Goal: Navigation & Orientation: Find specific page/section

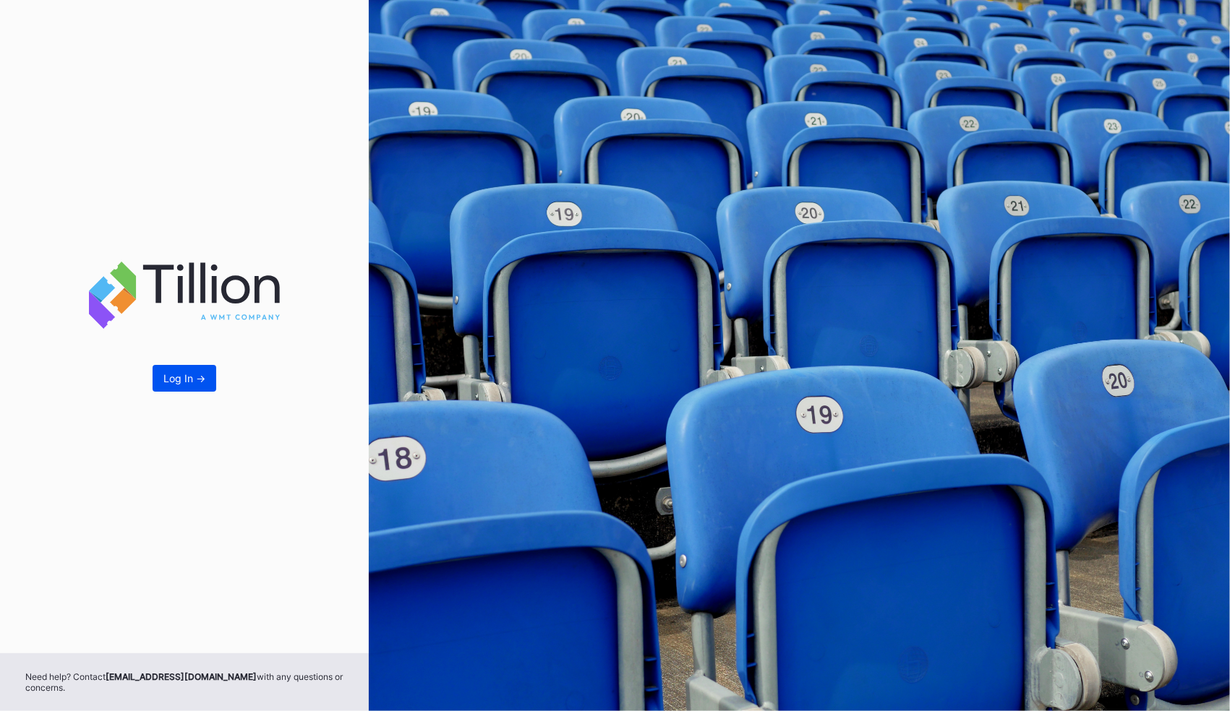
click at [182, 377] on div "Log In ->" at bounding box center [184, 378] width 42 height 12
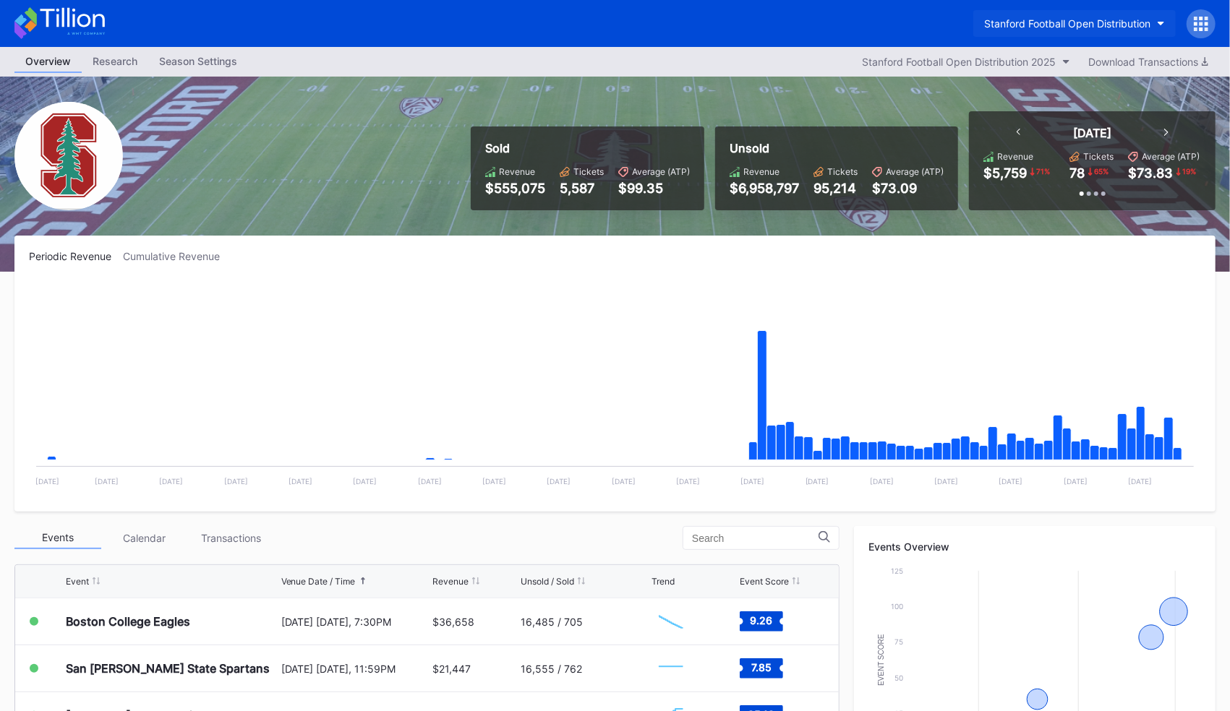
click at [1069, 17] on div "Stanford Football Open Distribution" at bounding box center [1067, 23] width 166 height 12
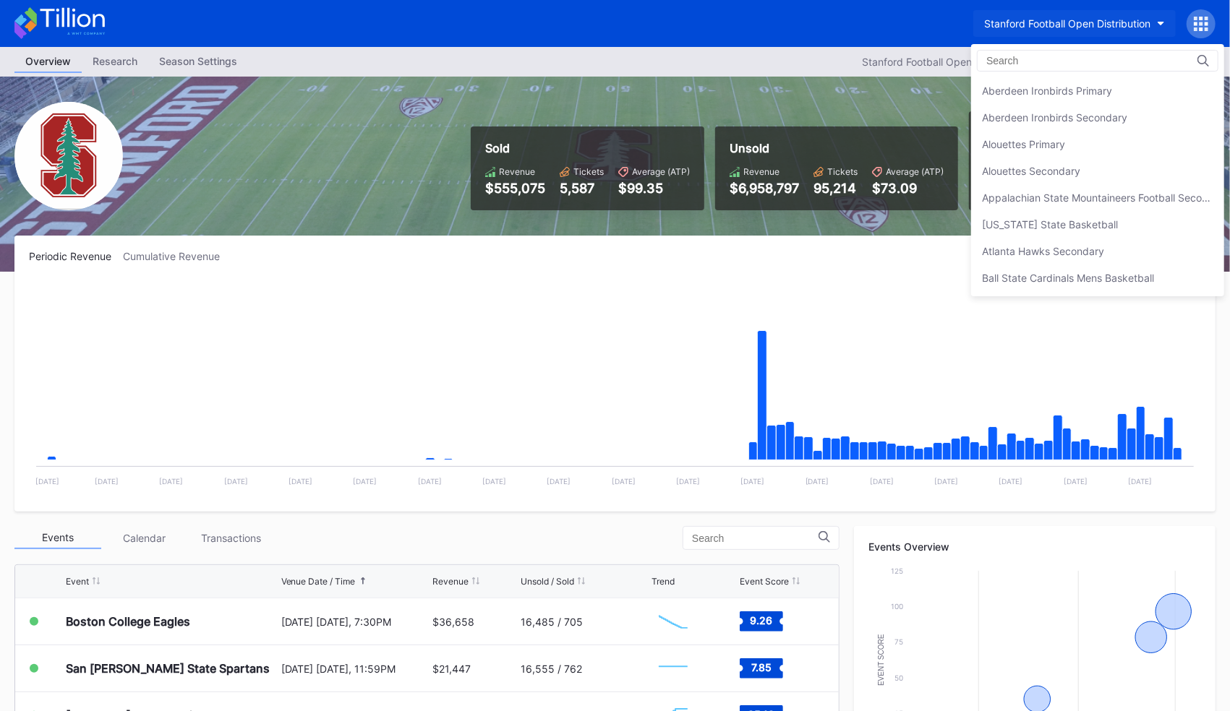
scroll to position [4479, 0]
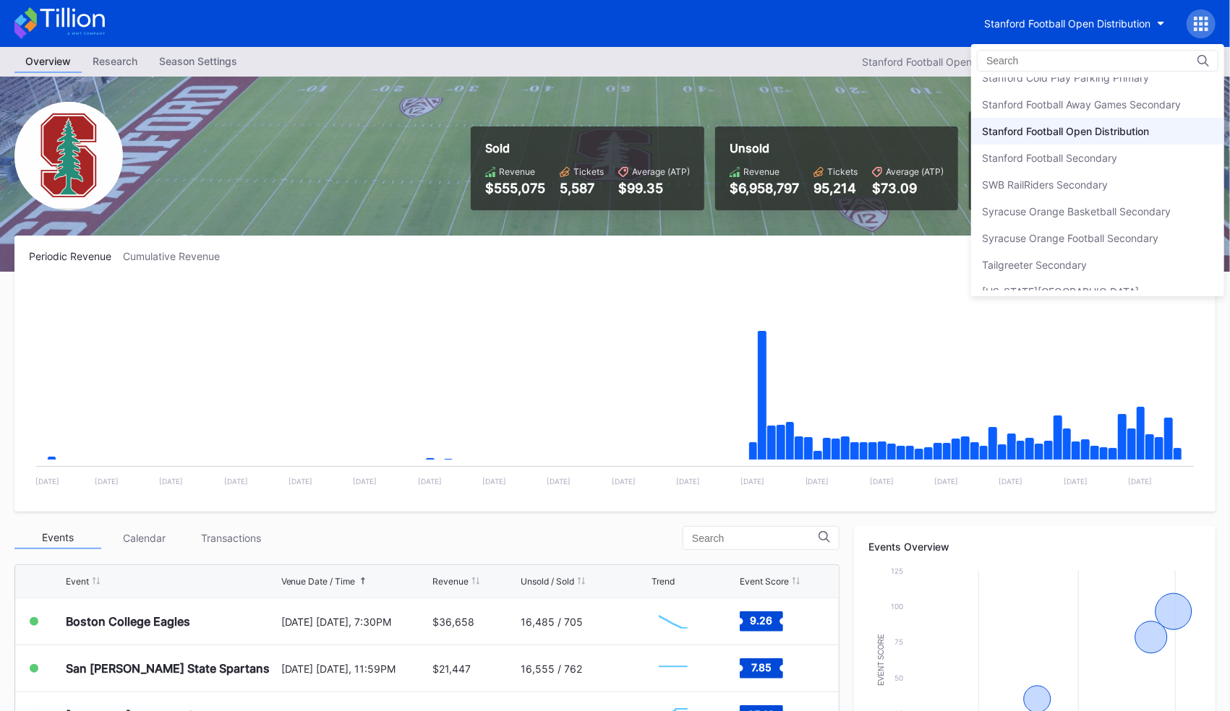
click at [1010, 53] on div at bounding box center [1097, 61] width 241 height 22
click at [1020, 61] on input at bounding box center [1049, 61] width 126 height 12
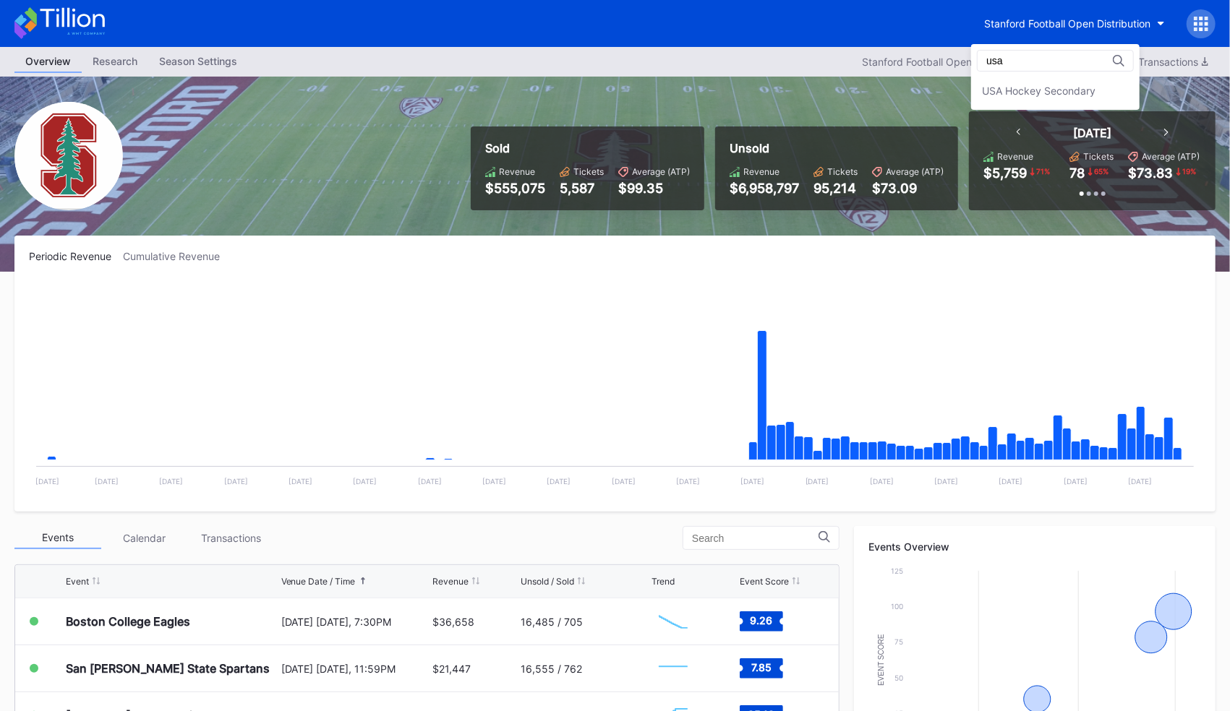
scroll to position [0, 0]
type input "usa"
click at [1029, 91] on div "USA Hockey Secondary" at bounding box center [1038, 91] width 113 height 12
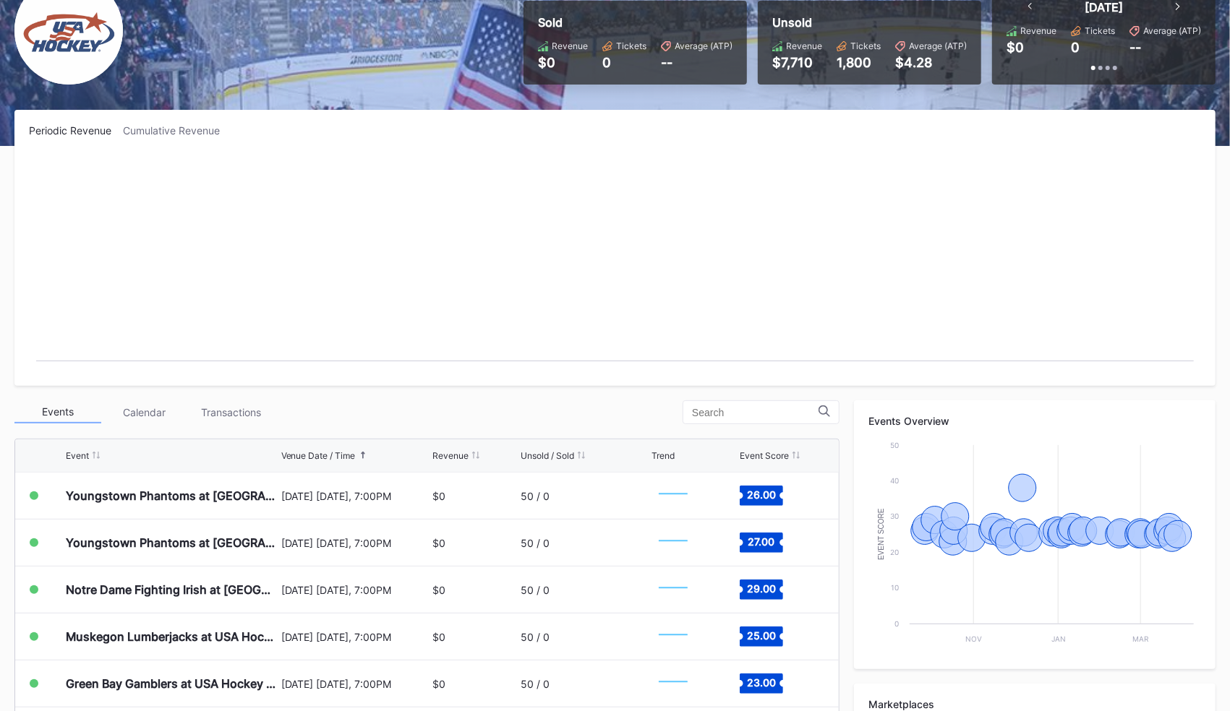
scroll to position [134, 0]
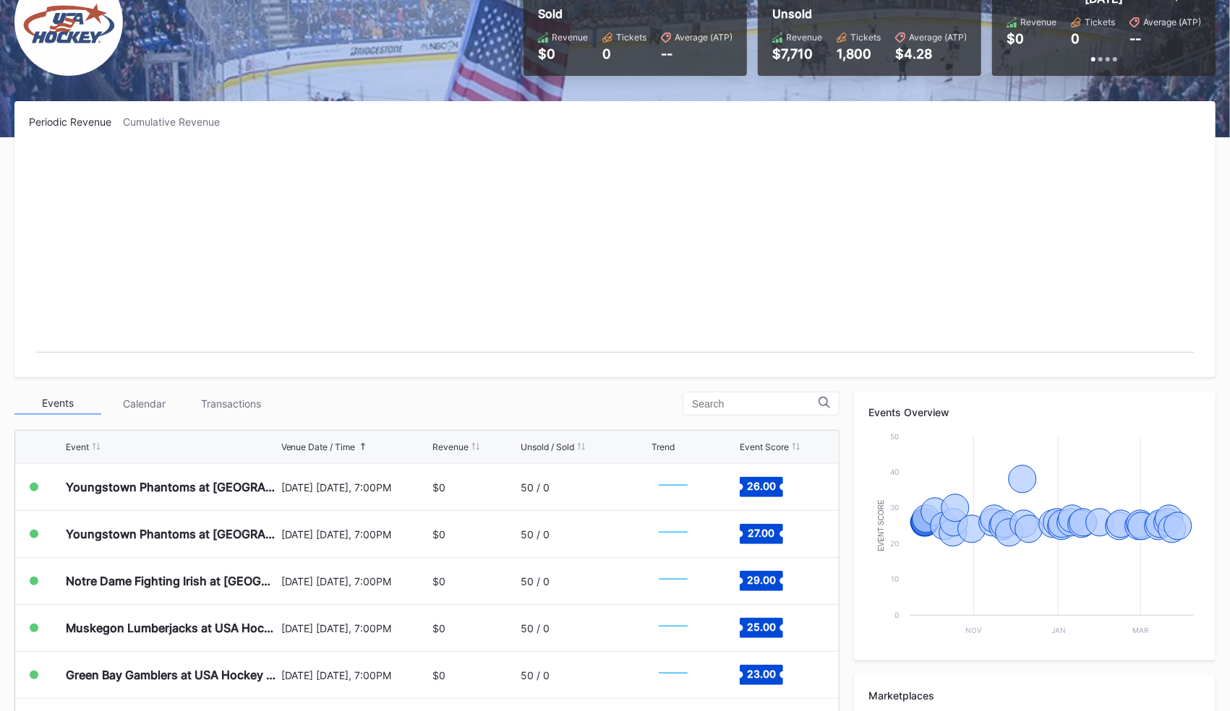
click at [442, 467] on div "$0" at bounding box center [474, 487] width 85 height 46
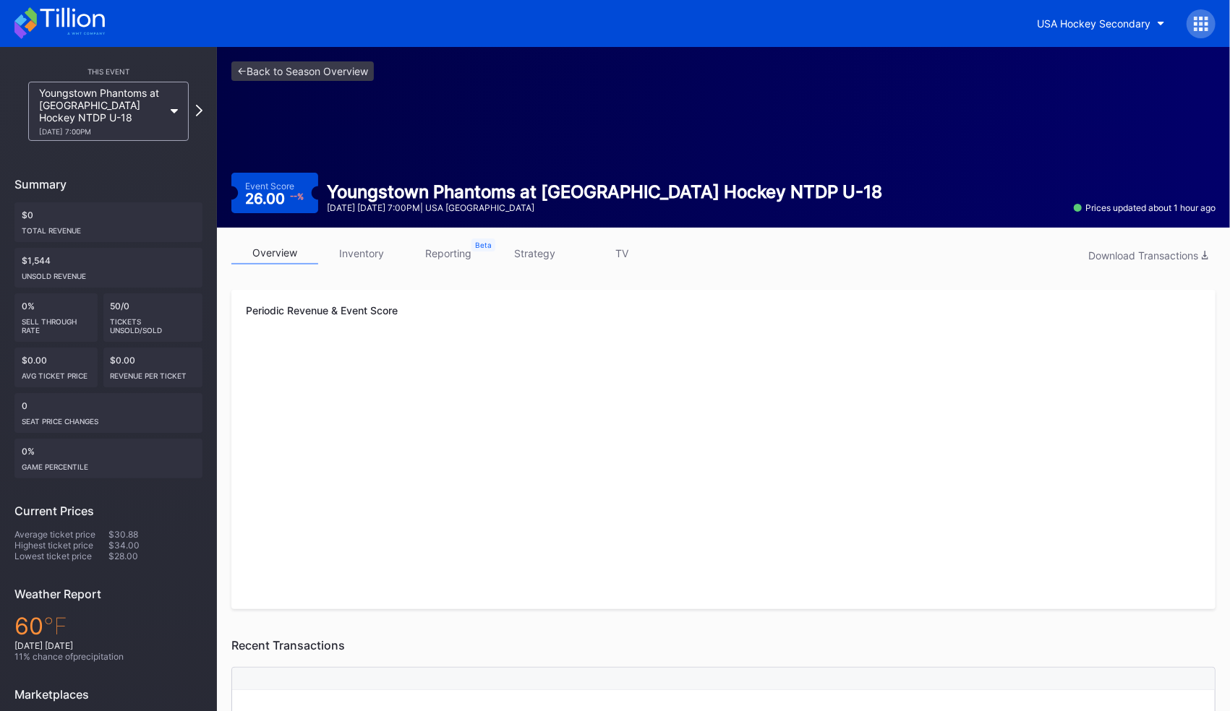
click at [356, 253] on link "inventory" at bounding box center [361, 253] width 87 height 22
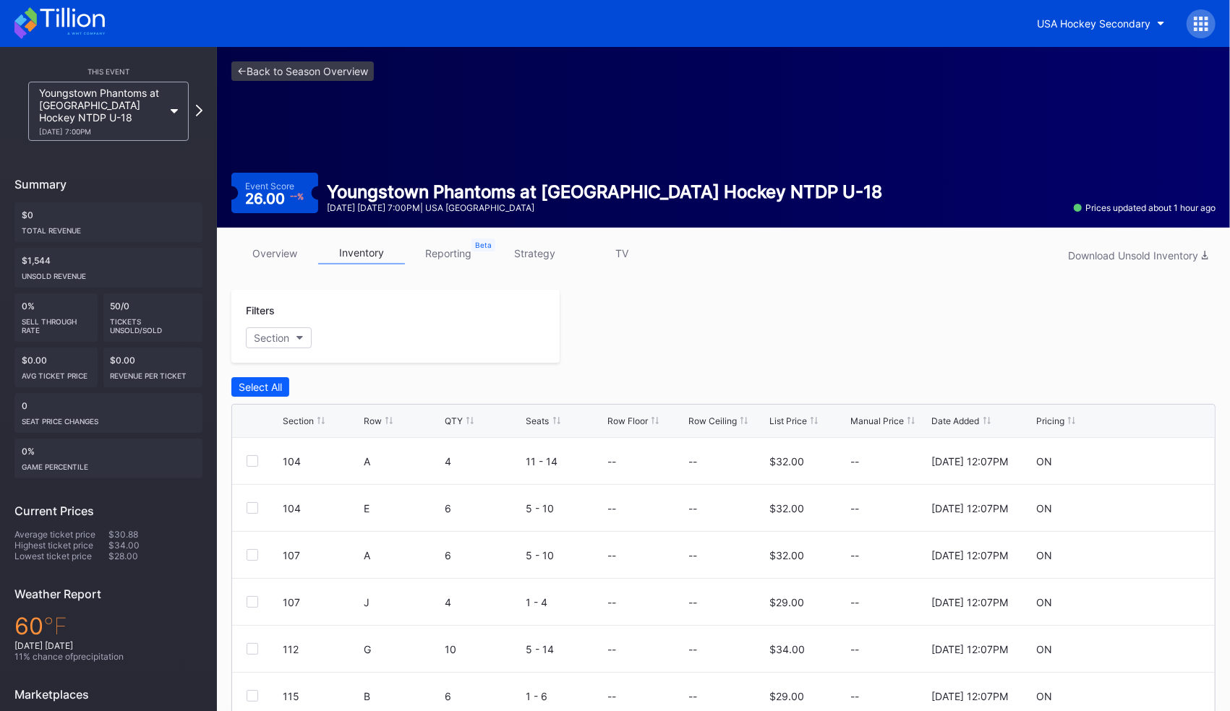
click at [270, 84] on div "<- Back to Season Overview Event Score 26.00 -- % Youngstown Phantoms at [GEOGR…" at bounding box center [723, 137] width 1013 height 181
click at [269, 71] on link "<- Back to Season Overview" at bounding box center [302, 71] width 142 height 20
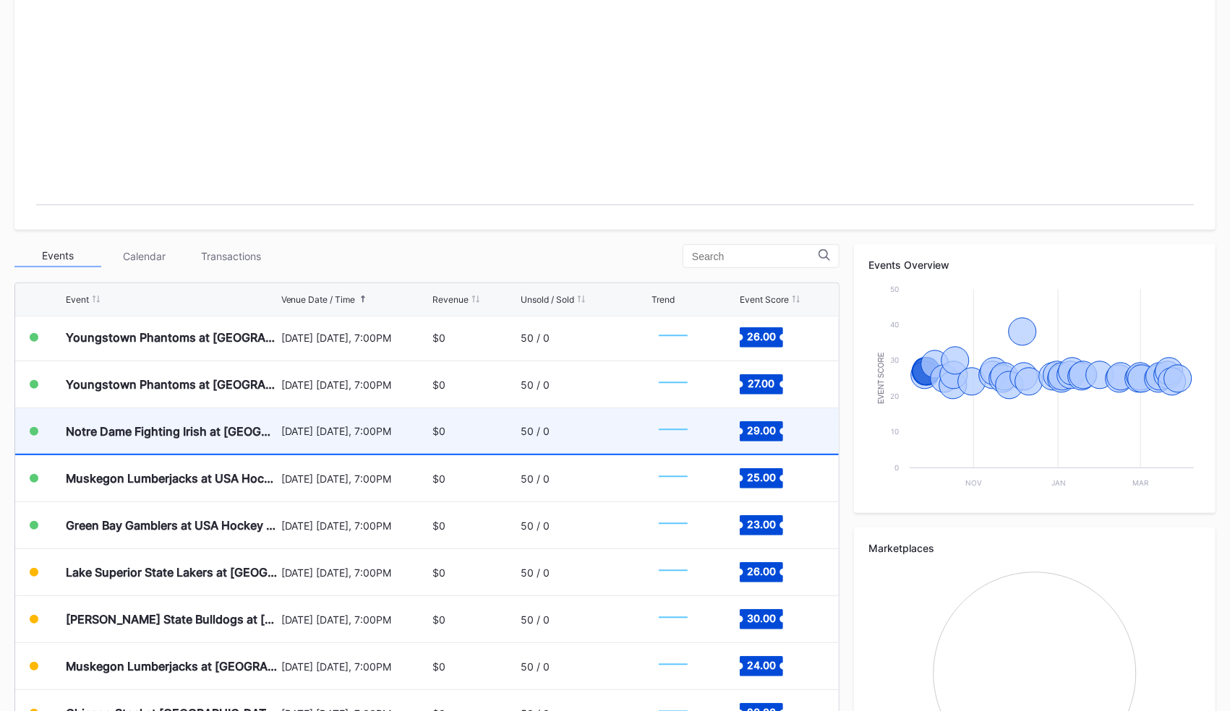
scroll to position [380, 0]
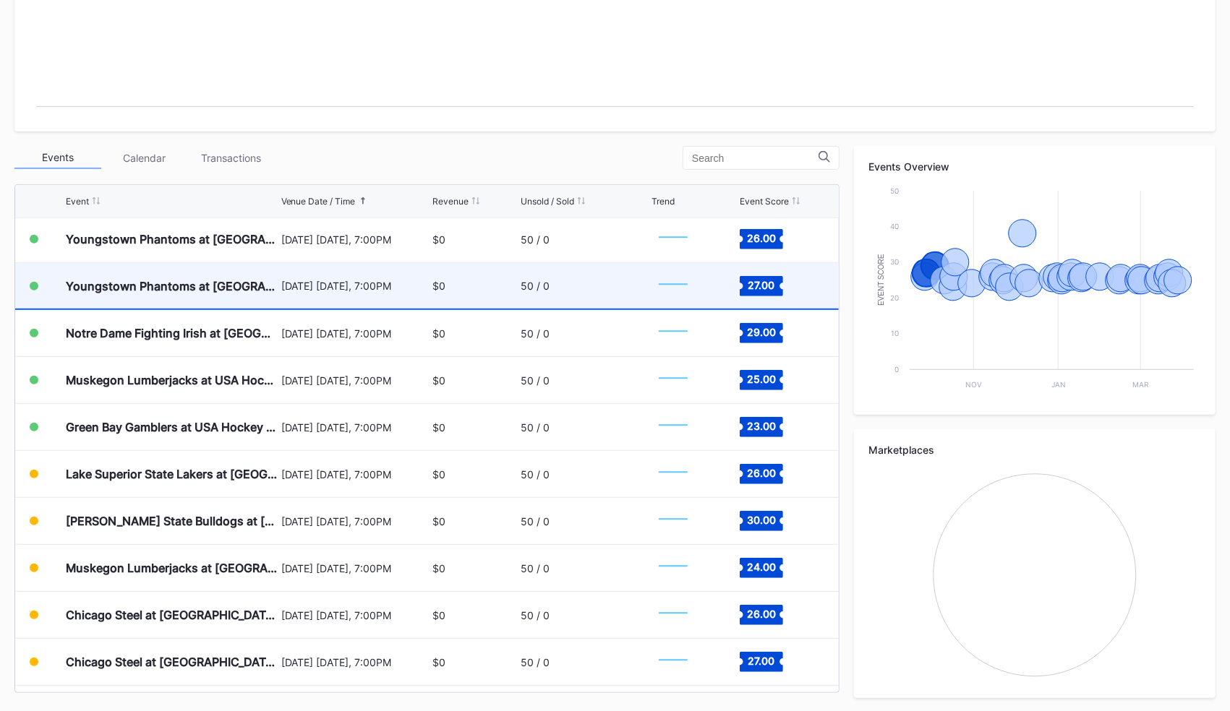
click at [172, 293] on div "Youngstown Phantoms at [GEOGRAPHIC_DATA] Hockey NTDP U-18" at bounding box center [172, 286] width 212 height 46
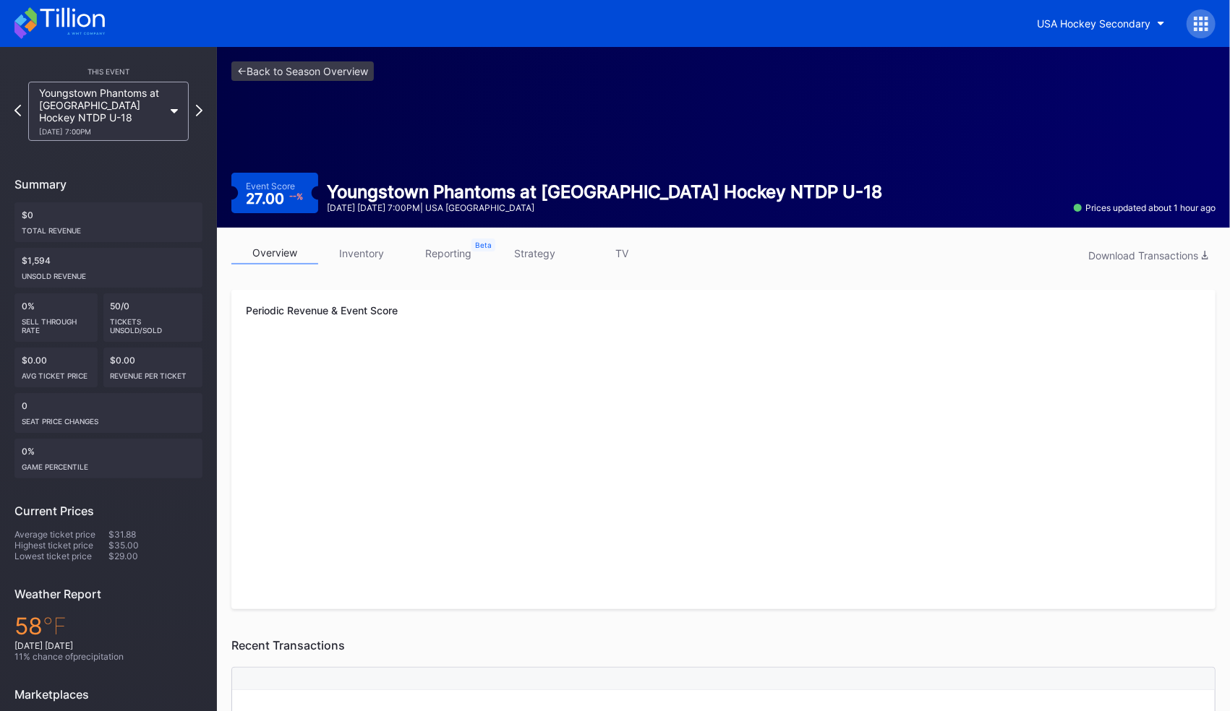
click at [1195, 17] on icon at bounding box center [1195, 19] width 4 height 4
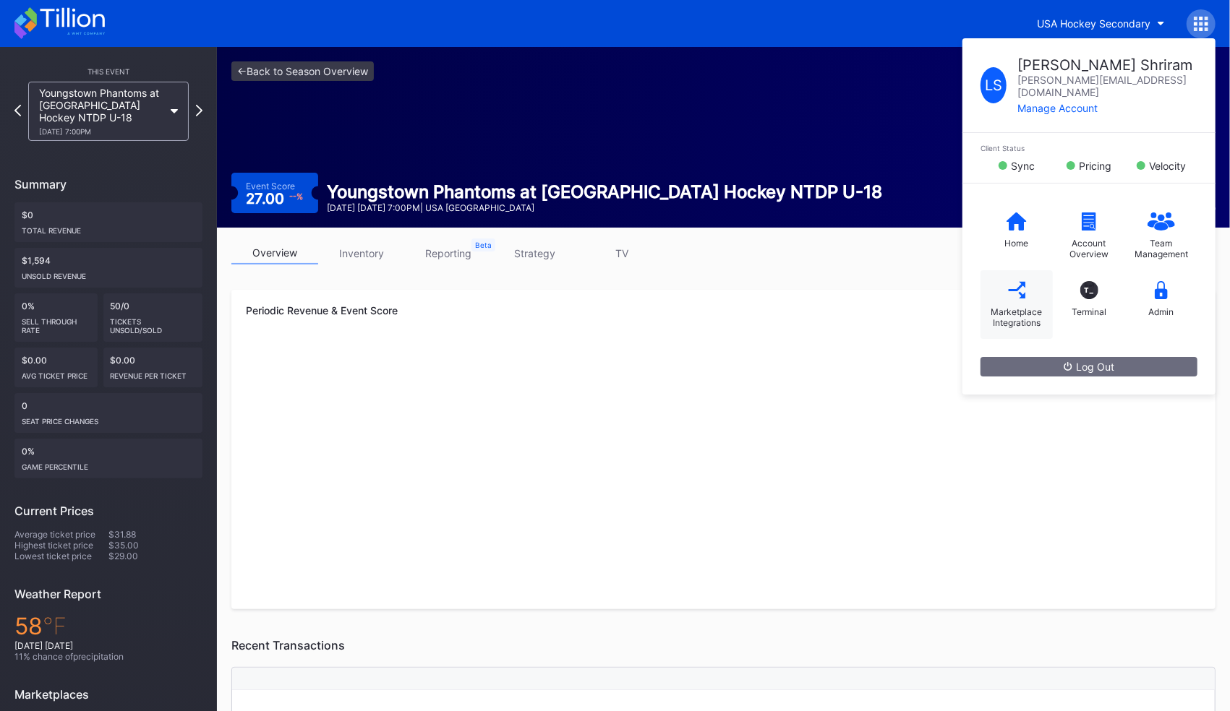
click at [1027, 275] on div "Marketplace Integrations" at bounding box center [1016, 304] width 72 height 69
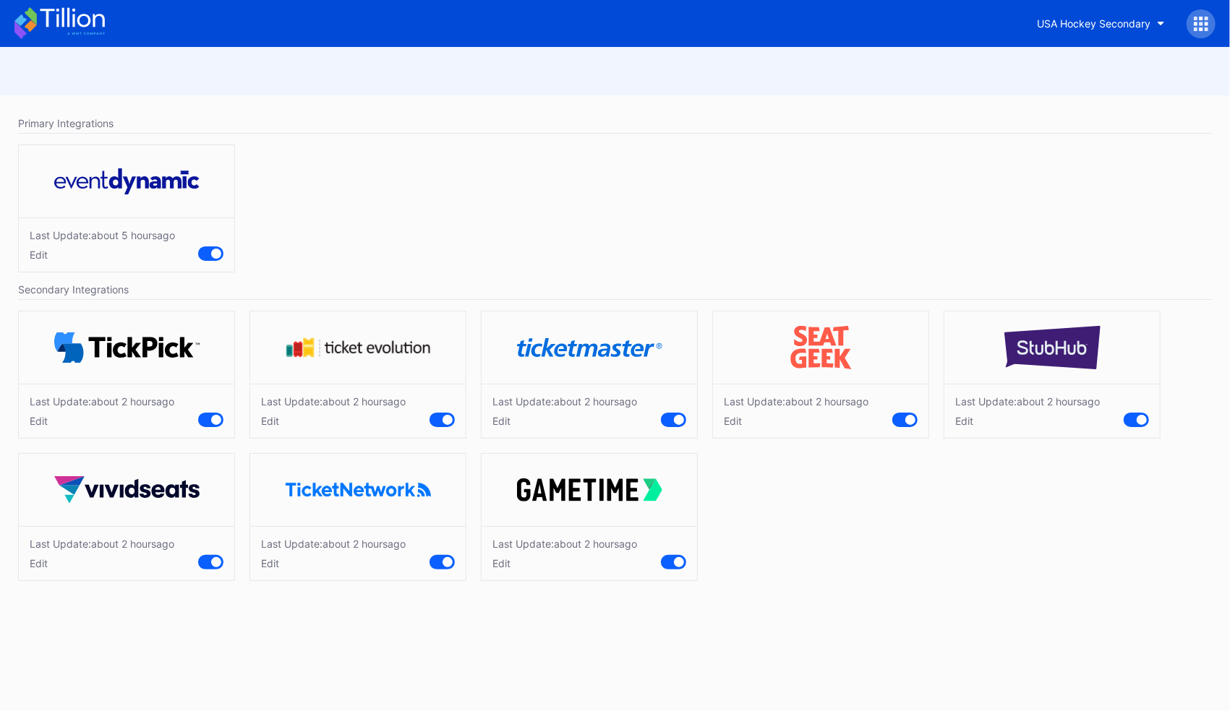
click at [90, 24] on icon at bounding box center [59, 23] width 90 height 32
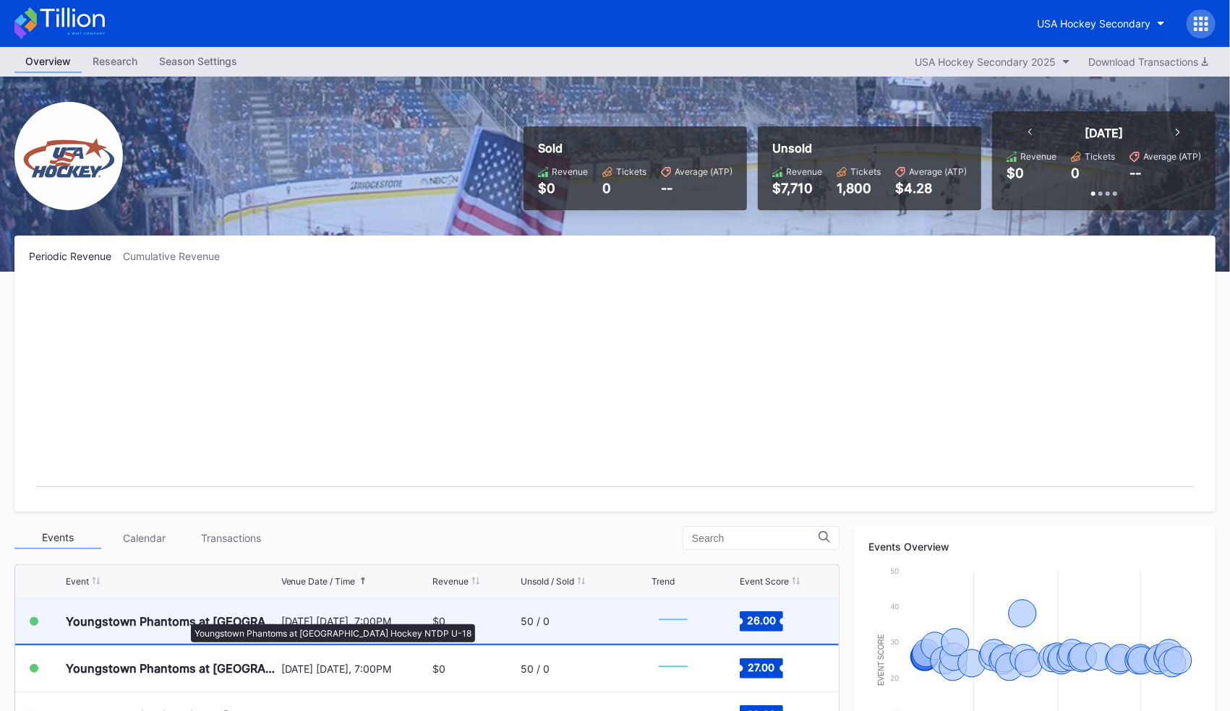
click at [184, 617] on div "Youngstown Phantoms at [GEOGRAPHIC_DATA] Hockey NTDP U-18" at bounding box center [172, 621] width 212 height 14
